Goal: Task Accomplishment & Management: Complete application form

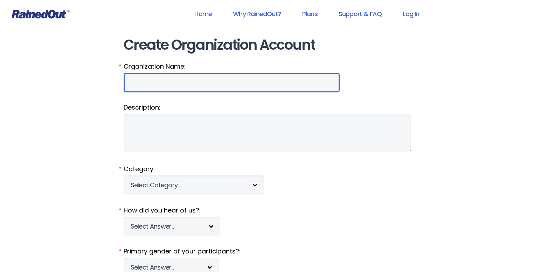
click at [177, 82] on input "Organization Name:" at bounding box center [232, 83] width 216 height 20
type input "Mount pleasant Recreation tennis"
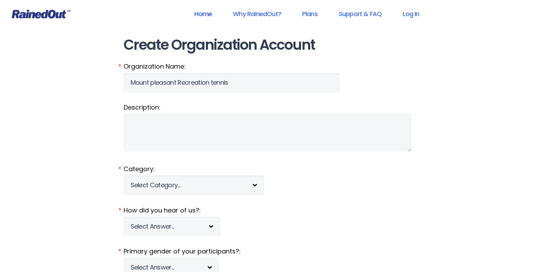
click at [204, 18] on link "Home" at bounding box center [203, 14] width 36 height 16
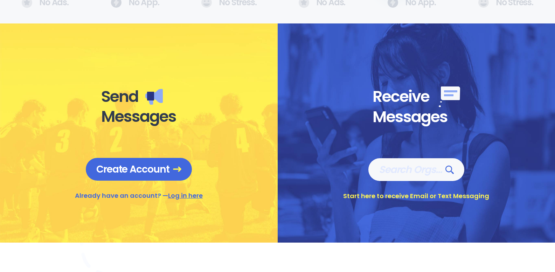
scroll to position [240, 0]
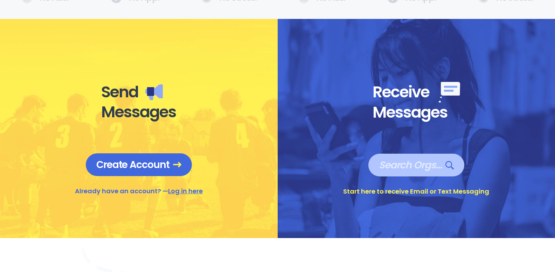
click at [389, 169] on span "Search Orgs…" at bounding box center [416, 165] width 75 height 12
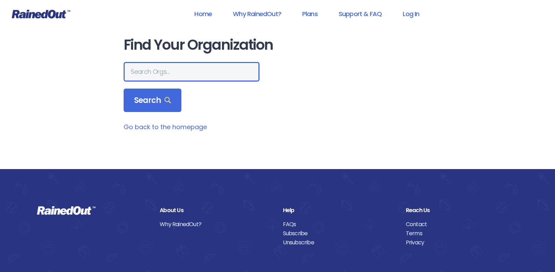
click at [163, 71] on input "text" at bounding box center [192, 72] width 136 height 20
type input "Mount Pleasant Recreation"
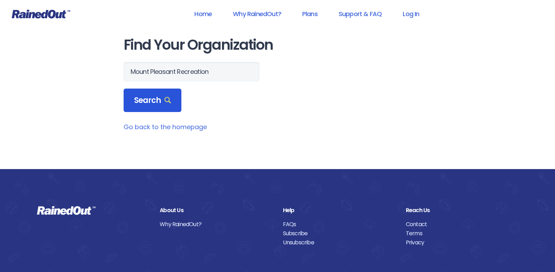
click at [141, 103] on span "Search" at bounding box center [152, 101] width 37 height 10
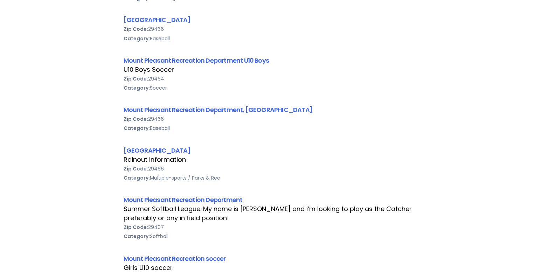
scroll to position [352, 0]
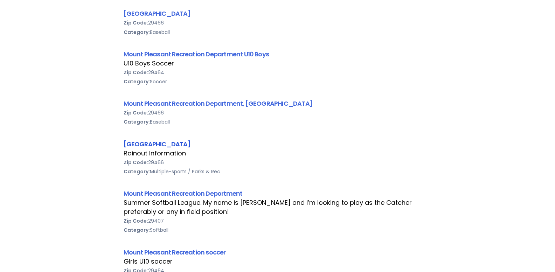
click at [148, 147] on link "[GEOGRAPHIC_DATA]" at bounding box center [157, 144] width 67 height 9
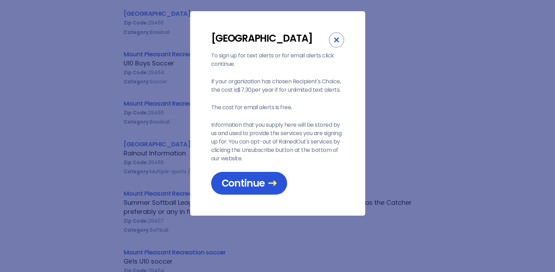
click at [248, 189] on span "Continue" at bounding box center [249, 183] width 55 height 12
